Goal: Book appointment/travel/reservation

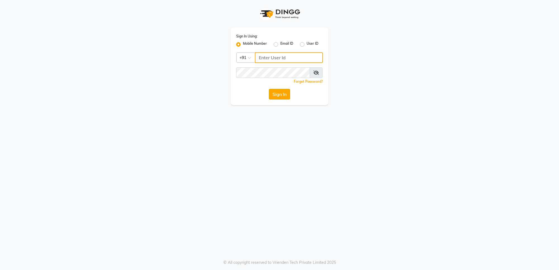
type input "8433719966"
drag, startPoint x: 278, startPoint y: 94, endPoint x: 283, endPoint y: 100, distance: 8.3
click at [277, 96] on button "Sign In" at bounding box center [279, 94] width 21 height 11
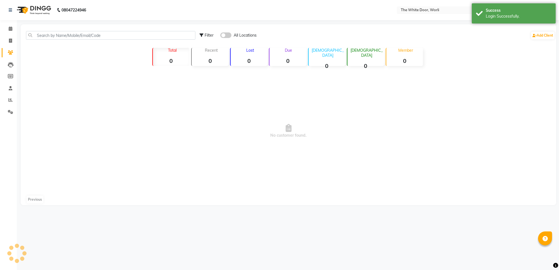
select select "en"
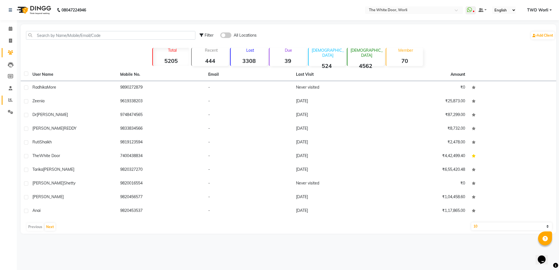
click at [13, 96] on link "Reports" at bounding box center [8, 100] width 13 height 9
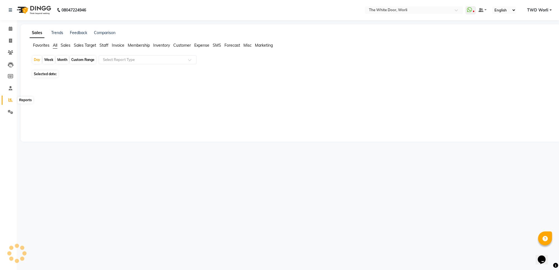
click at [13, 97] on span at bounding box center [11, 100] width 10 height 6
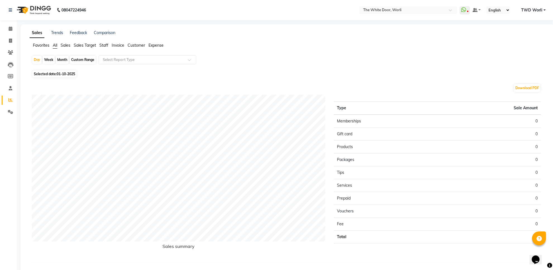
click at [66, 46] on span "Sales" at bounding box center [66, 45] width 10 height 5
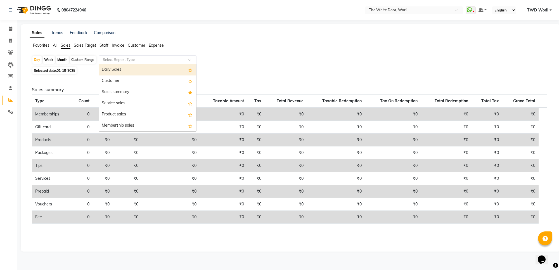
click at [118, 59] on input "text" at bounding box center [142, 60] width 80 height 6
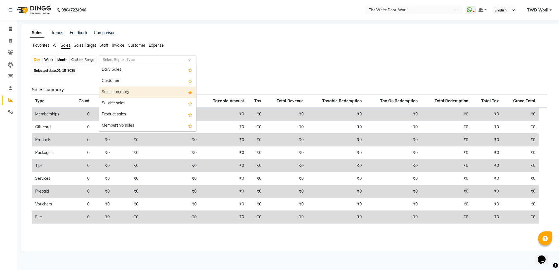
click at [129, 94] on div "Sales summary" at bounding box center [147, 92] width 97 height 11
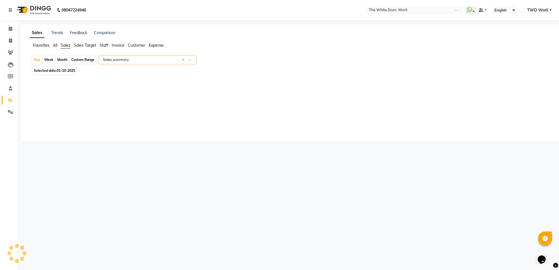
select select "full_report"
select select "csv"
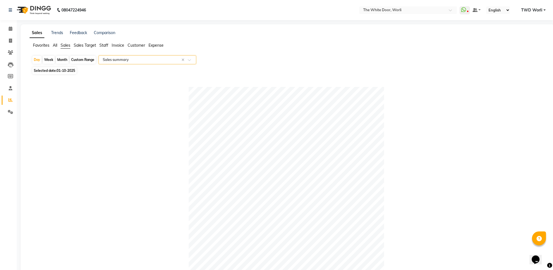
click at [82, 59] on div "Custom Range" at bounding box center [83, 60] width 26 height 8
select select "10"
select select "2025"
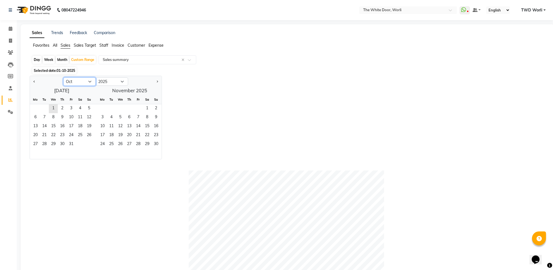
click at [75, 82] on select "Jan Feb Mar Apr May Jun Jul Aug Sep Oct Nov Dec" at bounding box center [79, 81] width 32 height 8
select select "9"
click at [63, 78] on select "Jan Feb Mar Apr May Jun Jul Aug Sep Oct Nov Dec" at bounding box center [79, 81] width 32 height 8
drag, startPoint x: 34, startPoint y: 106, endPoint x: 44, endPoint y: 124, distance: 21.2
click at [34, 106] on span "1" at bounding box center [35, 108] width 9 height 9
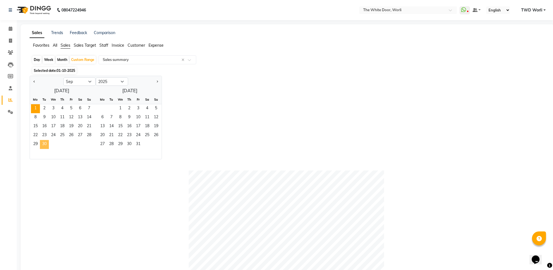
click at [46, 144] on span "30" at bounding box center [44, 144] width 9 height 9
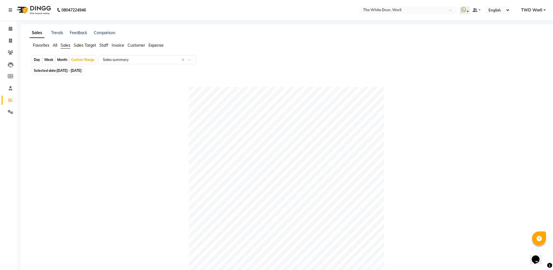
click at [38, 59] on div "Day" at bounding box center [36, 60] width 9 height 8
select select "9"
select select "2025"
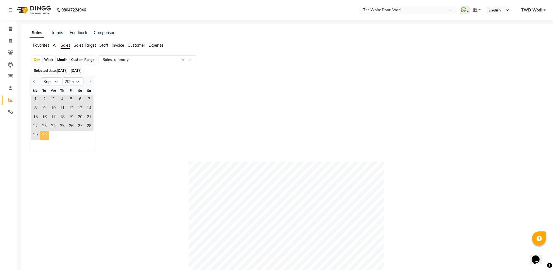
click at [45, 134] on span "30" at bounding box center [44, 135] width 9 height 9
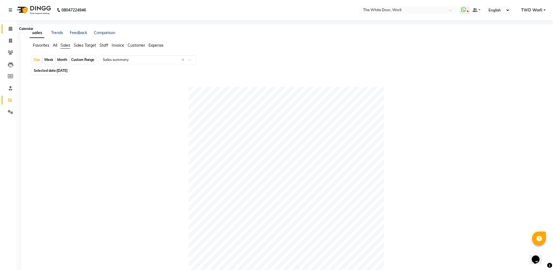
click at [9, 30] on icon at bounding box center [11, 29] width 4 height 4
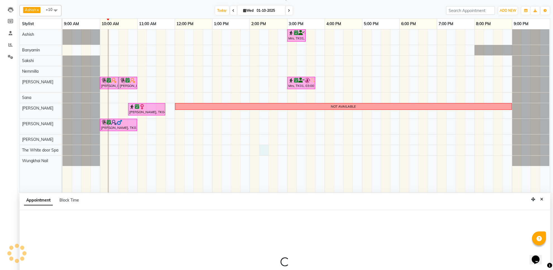
scroll to position [105, 0]
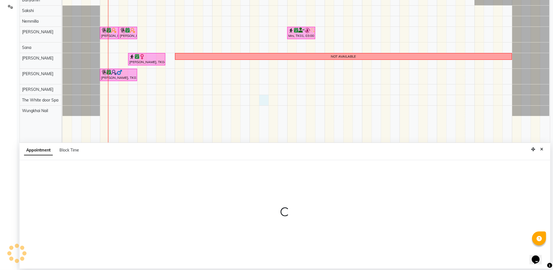
select select "48129"
select select "tentative"
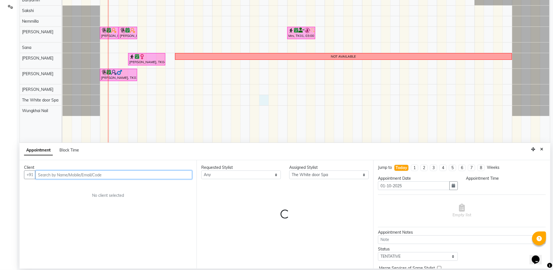
select select "855"
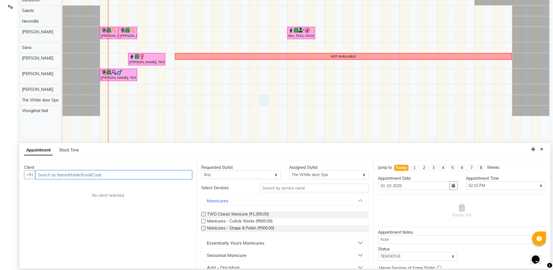
paste input "+919811767772"
click at [44, 176] on input "+919811767772" at bounding box center [101, 174] width 133 height 9
click at [45, 174] on input "+919811767772" at bounding box center [101, 174] width 133 height 9
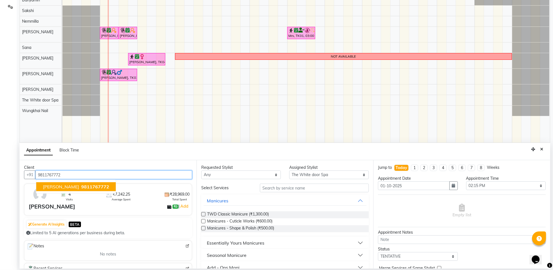
click at [62, 183] on button "Sonali bhasin 9811767772" at bounding box center [76, 186] width 80 height 9
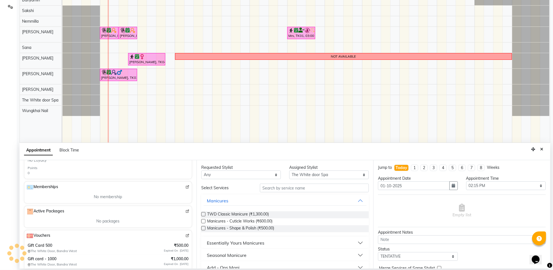
scroll to position [196, 0]
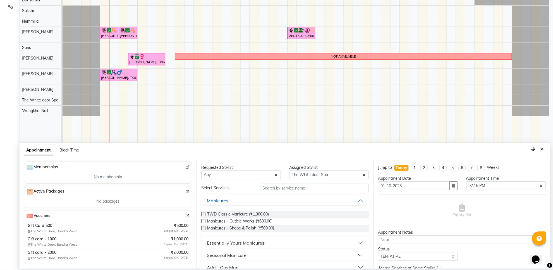
click at [185, 215] on img at bounding box center [187, 216] width 4 height 4
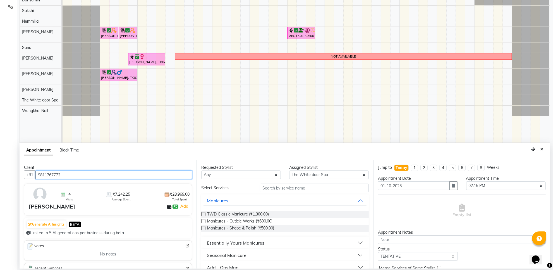
click at [108, 176] on input "9811767772" at bounding box center [113, 174] width 157 height 9
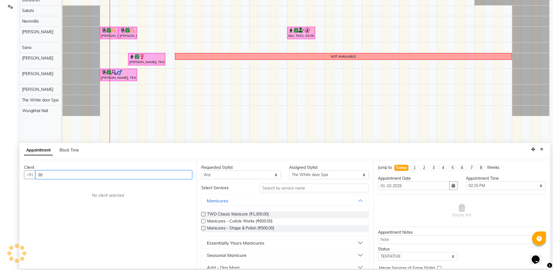
type input "9"
paste input "+919811024013"
click at [45, 174] on input "+919811024013" at bounding box center [101, 174] width 133 height 9
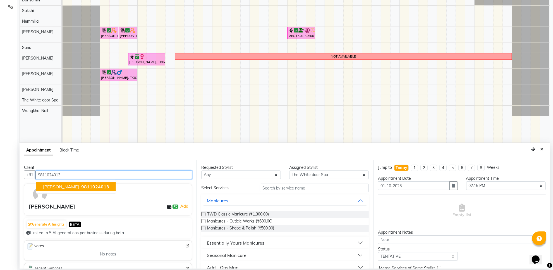
click at [81, 184] on span "9811024013" at bounding box center [95, 187] width 28 height 6
click at [120, 176] on input "9811024013" at bounding box center [113, 174] width 157 height 9
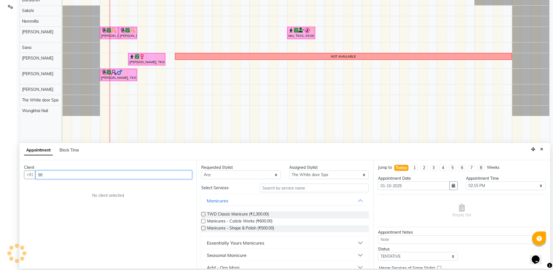
type input "9"
paste input "+919820317016"
click at [46, 173] on input "+919820317016" at bounding box center [101, 174] width 133 height 9
click at [102, 171] on input "9820317016" at bounding box center [101, 174] width 133 height 9
type input "9"
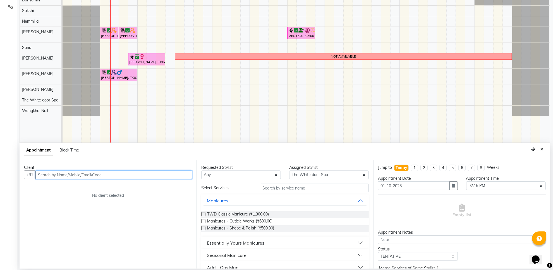
paste input "+919881467782"
click at [44, 175] on input "+919881467782" at bounding box center [101, 174] width 133 height 9
click at [45, 175] on input "+919881467782" at bounding box center [101, 174] width 133 height 9
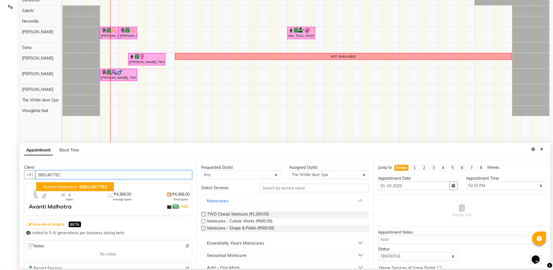
click at [88, 185] on span "9881467782" at bounding box center [93, 187] width 28 height 6
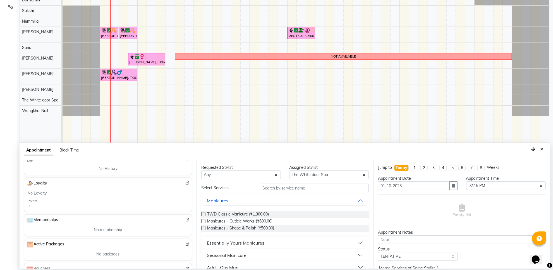
scroll to position [132, 0]
type input "9881467782"
click at [185, 199] on img at bounding box center [187, 199] width 4 height 4
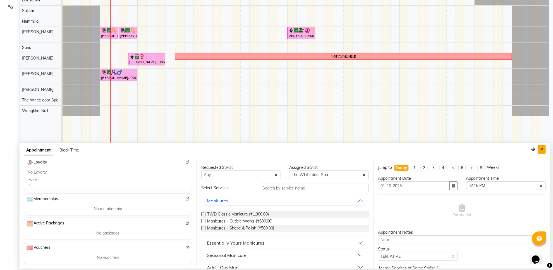
click at [543, 147] on icon "Close" at bounding box center [541, 149] width 3 height 4
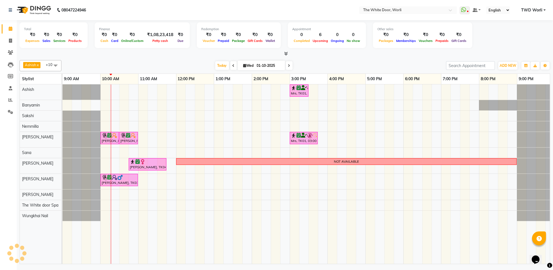
scroll to position [0, 0]
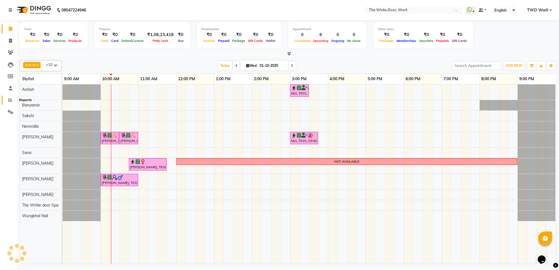
click at [9, 98] on icon at bounding box center [10, 100] width 4 height 4
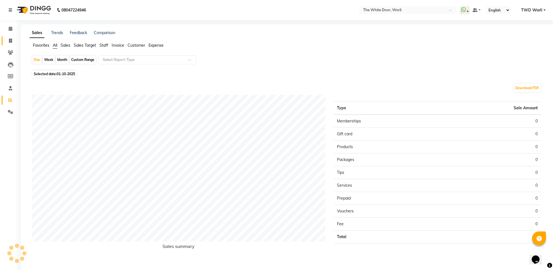
click at [5, 41] on link "Invoice" at bounding box center [8, 40] width 13 height 9
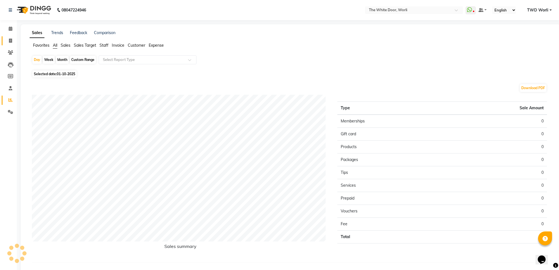
select select "service"
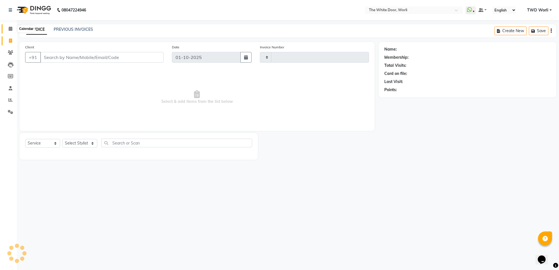
click at [10, 31] on icon at bounding box center [11, 29] width 4 height 4
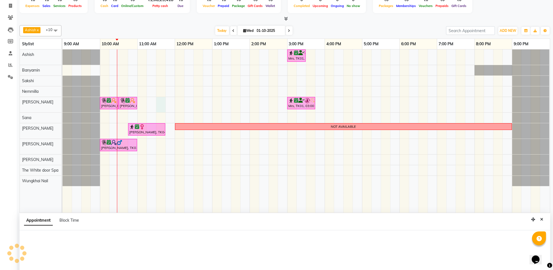
scroll to position [105, 0]
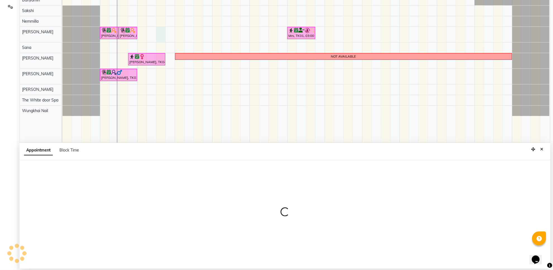
select select "22903"
select select "tentative"
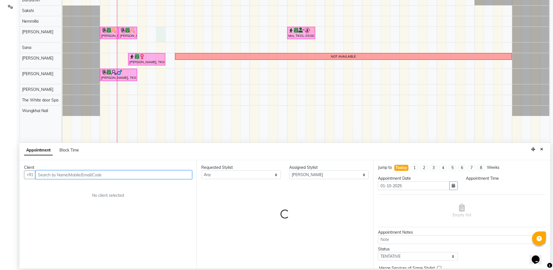
select select "690"
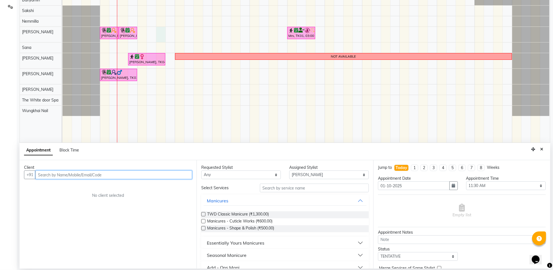
paste input "+91 90290 01704"
click at [60, 176] on input "+91 90290 01704" at bounding box center [101, 174] width 133 height 9
click at [46, 175] on input "+91 9029001704" at bounding box center [101, 174] width 133 height 9
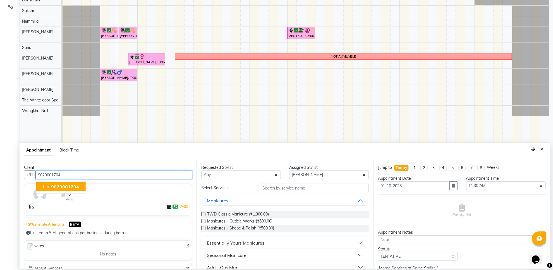
click at [58, 186] on span "9029001704" at bounding box center [65, 187] width 28 height 6
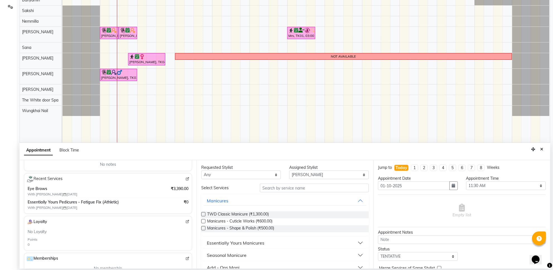
scroll to position [105, 0]
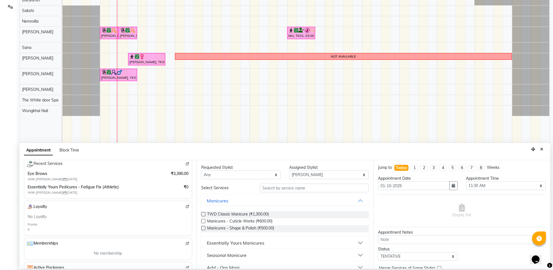
type input "9029001704"
click at [266, 188] on input "text" at bounding box center [314, 187] width 109 height 9
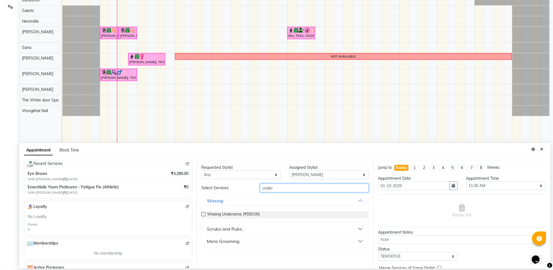
type input "under"
click at [204, 214] on label at bounding box center [203, 214] width 4 height 4
click at [204, 214] on input "checkbox" at bounding box center [203, 215] width 4 height 4
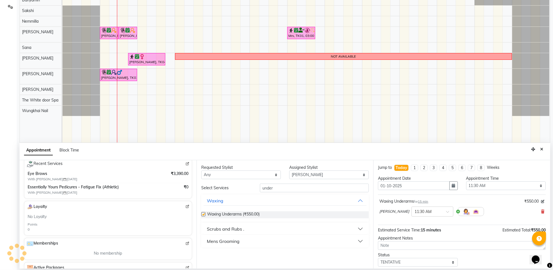
checkbox input "false"
click at [308, 192] on input "under" at bounding box center [314, 187] width 109 height 9
type input "u"
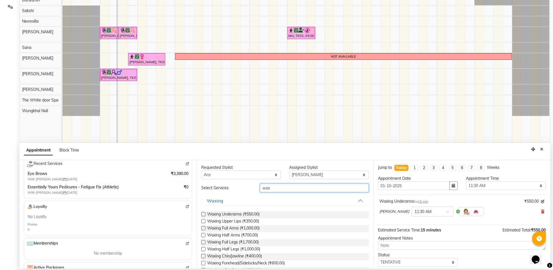
type input "wax"
click at [202, 228] on label at bounding box center [203, 228] width 4 height 4
click at [202, 228] on input "checkbox" at bounding box center [203, 229] width 4 height 4
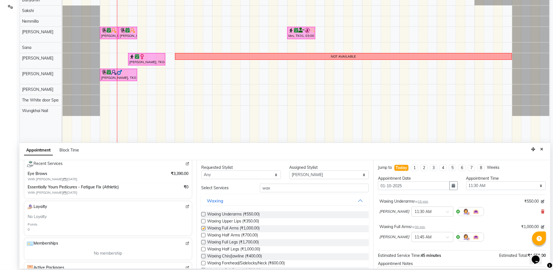
checkbox input "false"
click at [203, 242] on label at bounding box center [203, 242] width 4 height 4
click at [203, 242] on input "checkbox" at bounding box center [203, 243] width 4 height 4
checkbox input "false"
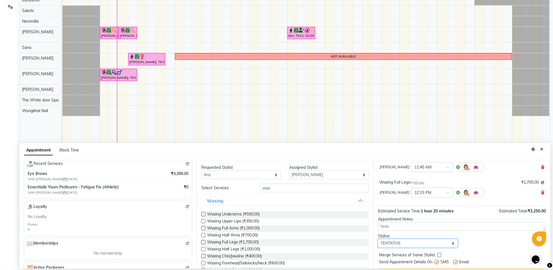
drag, startPoint x: 408, startPoint y: 245, endPoint x: 408, endPoint y: 240, distance: 5.3
click at [408, 245] on select "Select TENTATIVE CONFIRM CHECK-IN UPCOMING" at bounding box center [418, 243] width 80 height 9
select select "confirm booking"
click at [378, 239] on select "Select TENTATIVE CONFIRM CHECK-IN UPCOMING" at bounding box center [418, 243] width 80 height 9
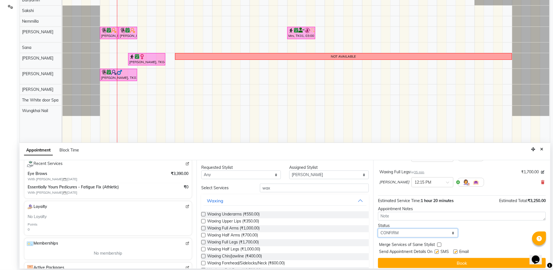
scroll to position [84, 0]
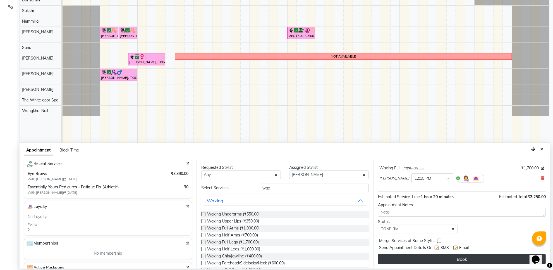
click at [432, 259] on button "Book" at bounding box center [462, 259] width 168 height 10
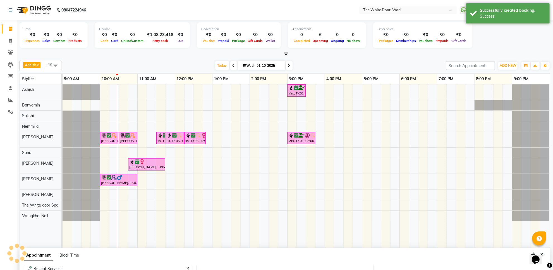
scroll to position [90, 0]
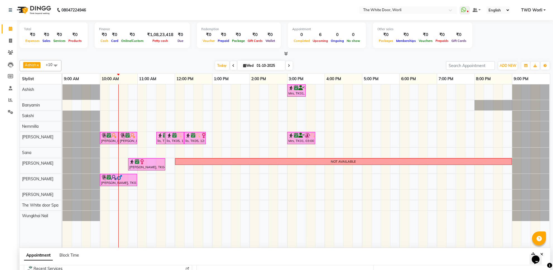
click at [233, 65] on icon at bounding box center [234, 65] width 2 height 3
type input "30-09-2025"
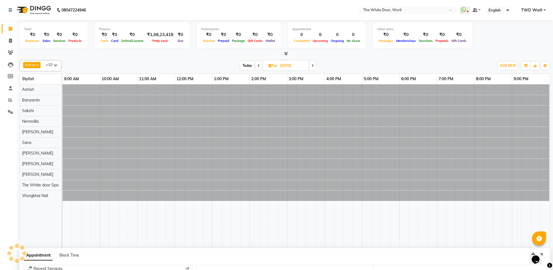
select select "690"
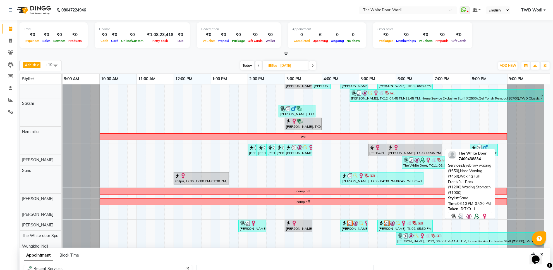
scroll to position [57, 0]
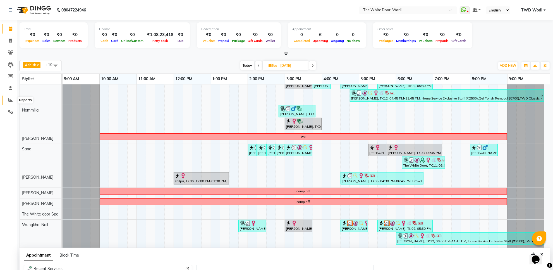
click at [9, 102] on icon at bounding box center [10, 100] width 4 height 4
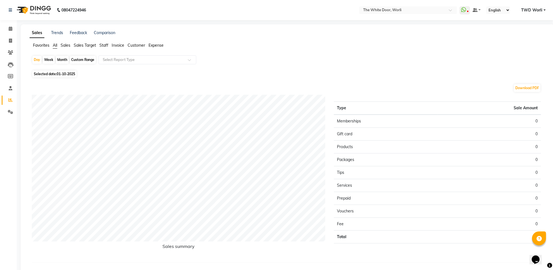
click at [65, 45] on span "Sales" at bounding box center [66, 45] width 10 height 5
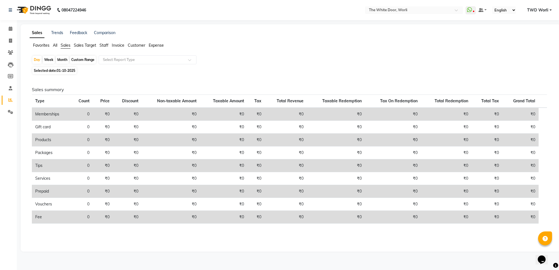
click at [102, 46] on span "Staff" at bounding box center [103, 45] width 9 height 5
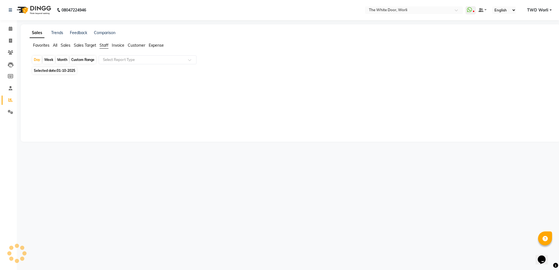
click at [94, 60] on div "Custom Range" at bounding box center [83, 60] width 26 height 8
drag, startPoint x: 64, startPoint y: 59, endPoint x: 64, endPoint y: 62, distance: 2.8
click at [63, 59] on div "Month" at bounding box center [62, 60] width 13 height 8
select select "10"
select select "2025"
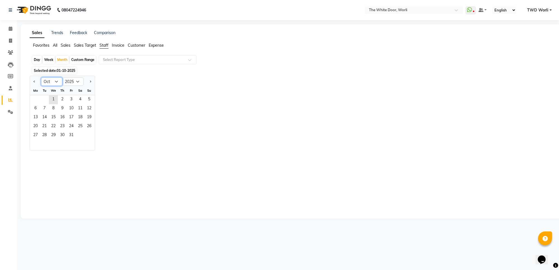
click at [51, 81] on select "Jan Feb Mar Apr May Jun Jul Aug Sep Oct Nov Dec" at bounding box center [51, 81] width 21 height 8
select select "9"
click at [41, 78] on select "Jan Feb Mar Apr May Jun Jul Aug Sep Oct Nov Dec" at bounding box center [51, 81] width 21 height 8
click at [37, 101] on span "1" at bounding box center [35, 99] width 9 height 9
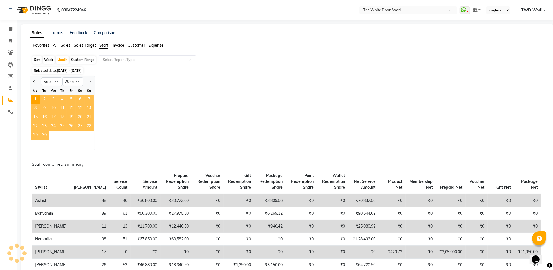
click at [41, 136] on span "30" at bounding box center [44, 135] width 9 height 9
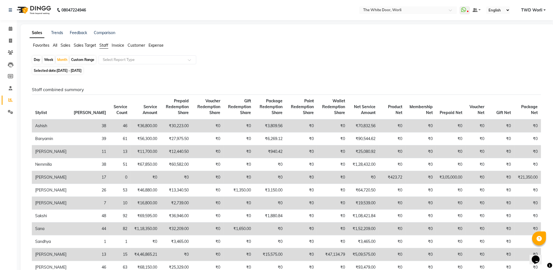
click at [132, 55] on div "Day Week Month Custom Range Select Report Type" at bounding box center [288, 60] width 512 height 10
click at [132, 58] on input "text" at bounding box center [142, 60] width 80 height 6
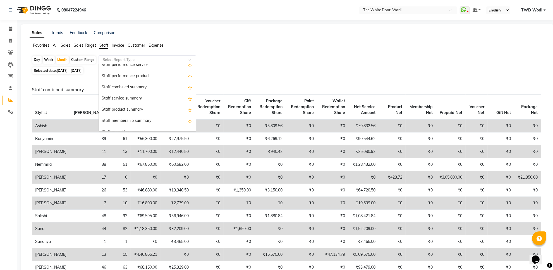
scroll to position [105, 0]
click at [128, 102] on div "Staff service summary" at bounding box center [147, 99] width 97 height 11
select select "full_report"
select select "csv"
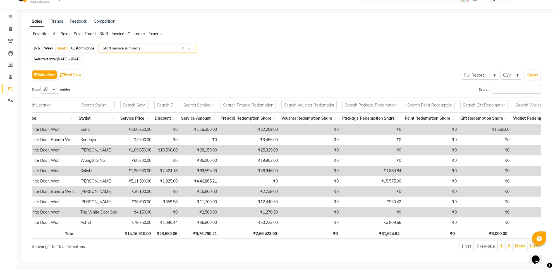
scroll to position [0, 30]
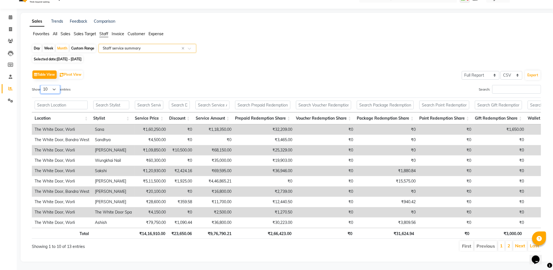
click at [48, 85] on select "10 25 50 100" at bounding box center [50, 89] width 20 height 9
select select "25"
click at [41, 85] on select "10 25 50 100" at bounding box center [50, 89] width 20 height 9
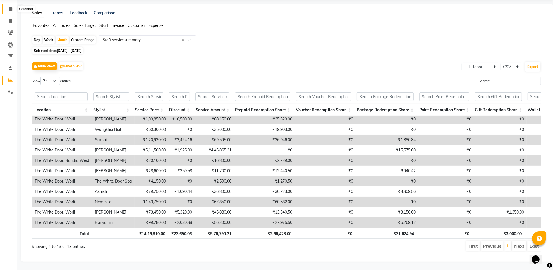
click at [6, 6] on span at bounding box center [11, 9] width 10 height 6
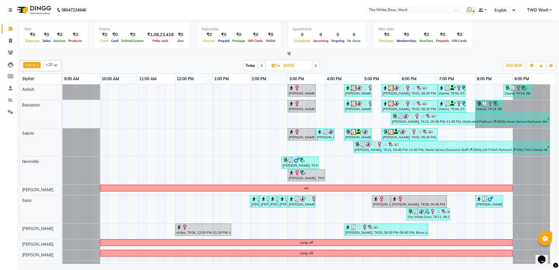
click at [248, 67] on span "Today" at bounding box center [250, 65] width 14 height 9
type input "01-10-2025"
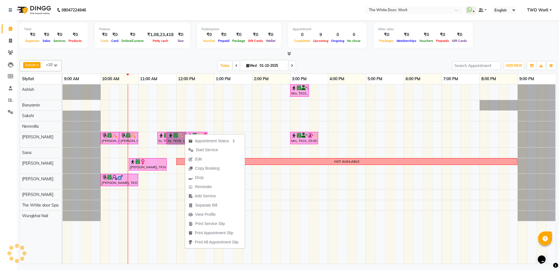
click at [179, 135] on link "lis, TK05, 11:45 AM-12:15 PM, Waxing Full Arms" at bounding box center [176, 138] width 19 height 12
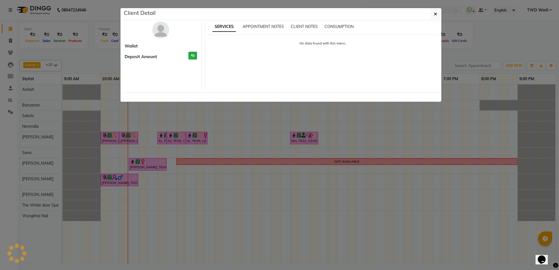
select select "6"
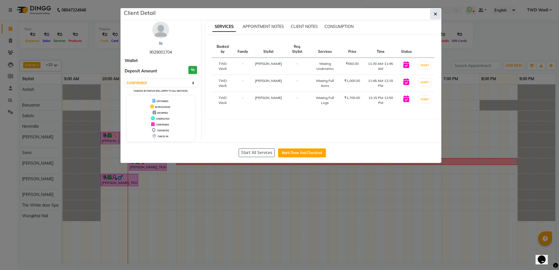
click at [431, 16] on button "button" at bounding box center [435, 14] width 11 height 11
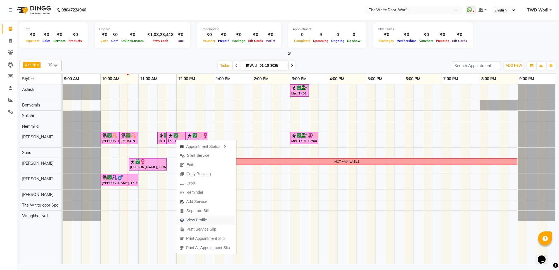
click at [201, 219] on span "View Profile" at bounding box center [196, 220] width 21 height 6
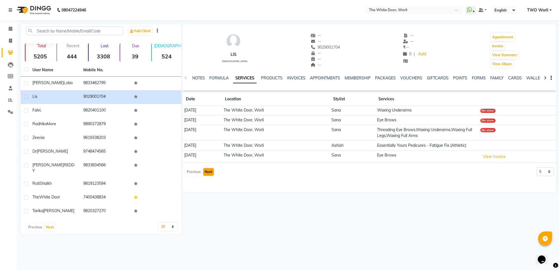
click at [209, 174] on button "Next" at bounding box center [208, 172] width 11 height 8
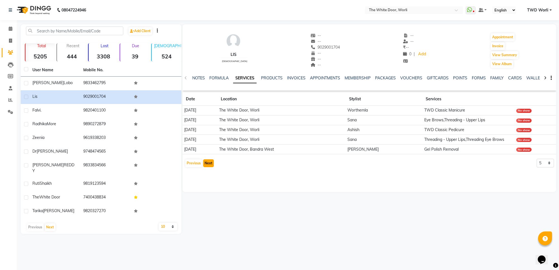
click at [207, 163] on button "Next" at bounding box center [208, 163] width 11 height 8
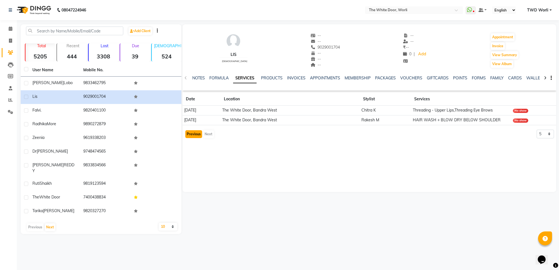
click at [192, 135] on button "Previous" at bounding box center [193, 134] width 17 height 8
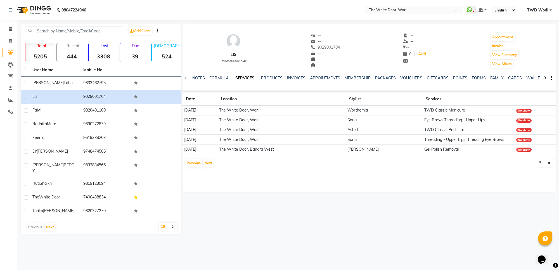
click at [191, 133] on td "08-05-2024" at bounding box center [199, 130] width 35 height 10
click at [189, 163] on button "Previous" at bounding box center [193, 163] width 17 height 8
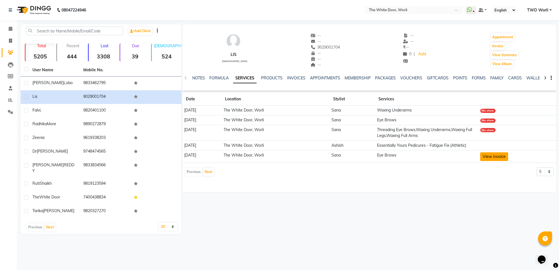
click at [499, 157] on button "View Invoice" at bounding box center [494, 156] width 28 height 9
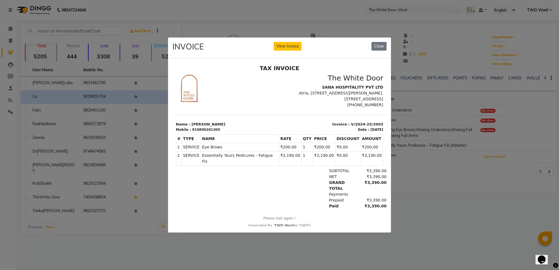
drag, startPoint x: 383, startPoint y: 43, endPoint x: 329, endPoint y: 47, distance: 54.6
click at [383, 45] on button "Close" at bounding box center [378, 46] width 15 height 9
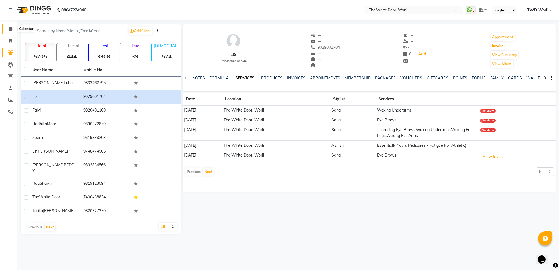
click at [9, 27] on icon at bounding box center [11, 29] width 4 height 4
